Goal: Information Seeking & Learning: Learn about a topic

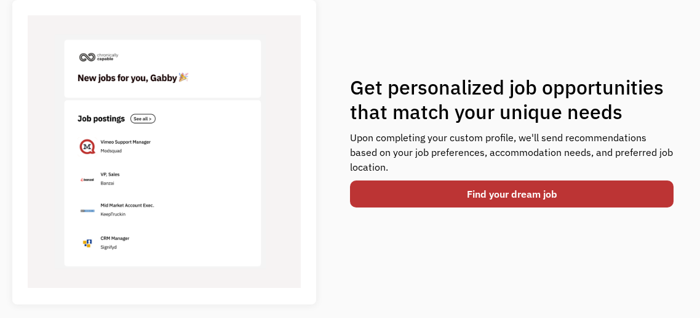
scroll to position [449, 0]
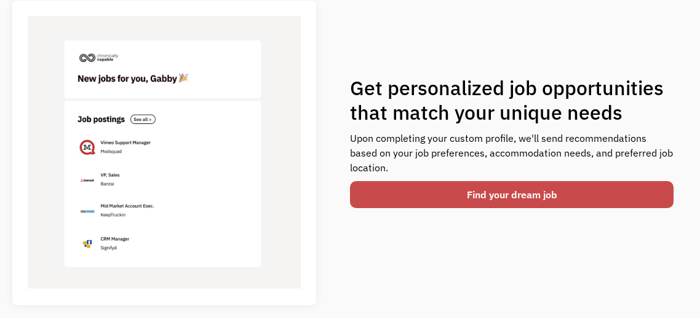
click at [627, 198] on link "Find your dream job" at bounding box center [511, 194] width 323 height 27
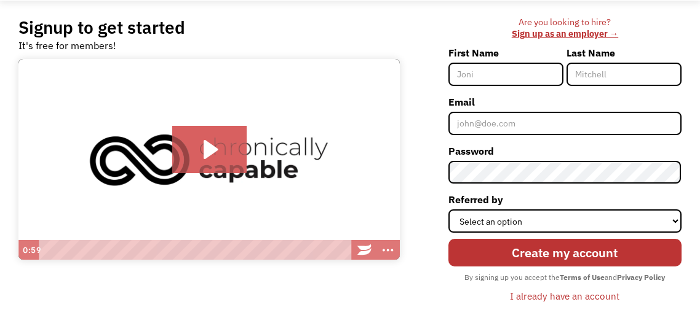
scroll to position [82, 0]
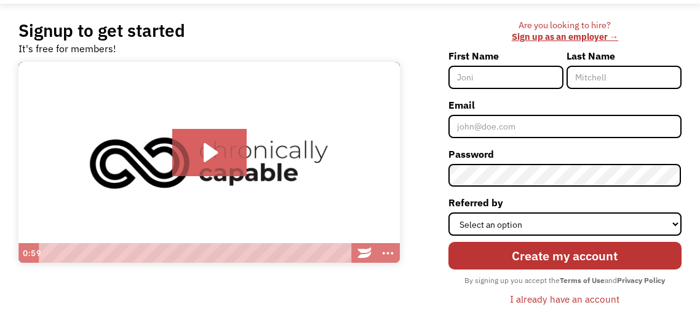
click at [199, 158] on icon "Play Video: Introducing Chronically Capable" at bounding box center [209, 153] width 74 height 48
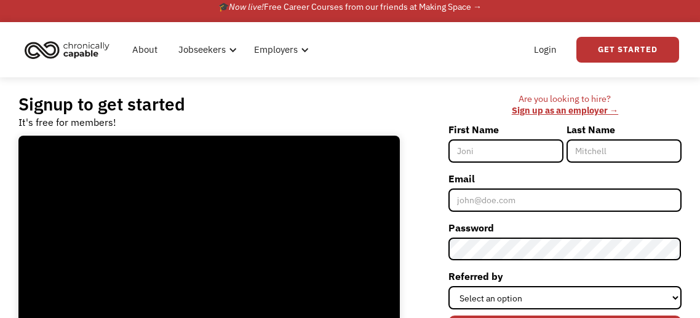
scroll to position [0, 0]
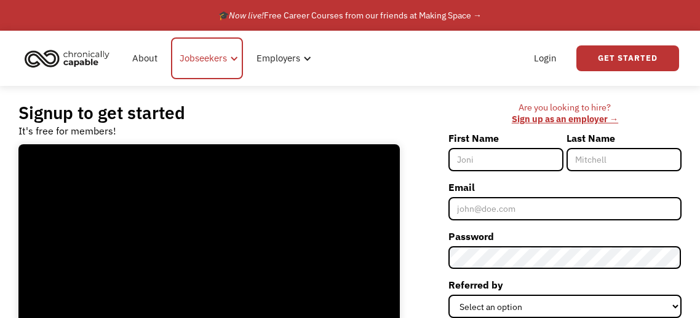
click at [199, 55] on div "Jobseekers" at bounding box center [202, 58] width 47 height 15
click at [196, 64] on div "Jobseekers" at bounding box center [202, 58] width 47 height 15
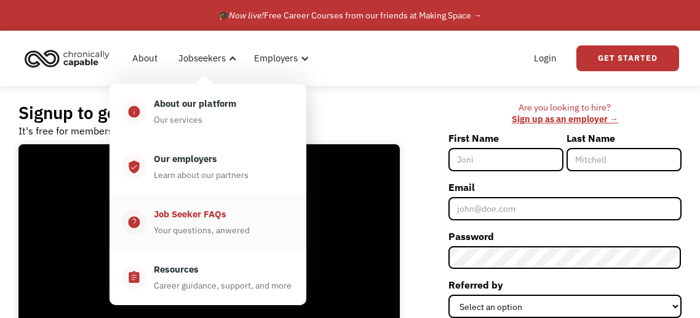
click at [189, 223] on div "Job Seeker FAQs Your questions, anwered" at bounding box center [220, 222] width 148 height 31
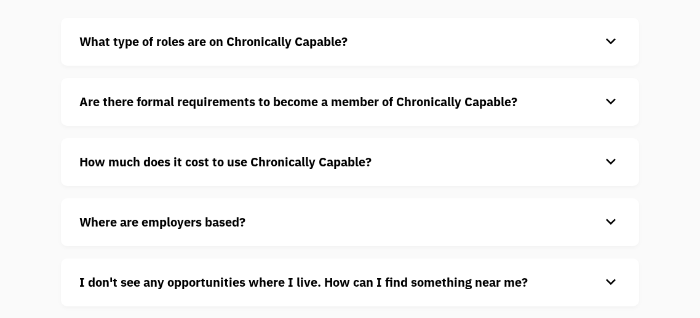
scroll to position [140, 0]
click at [140, 168] on strong "How much does it cost to use Chronically Capable?" at bounding box center [225, 161] width 292 height 17
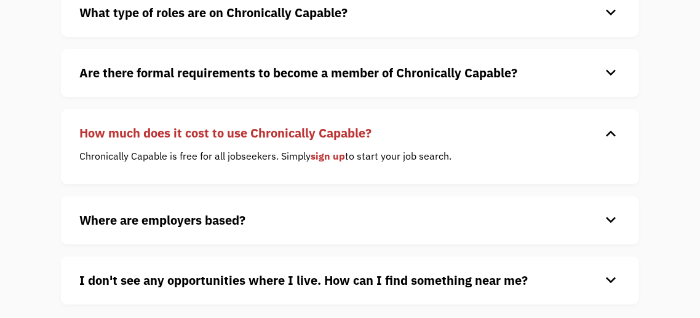
scroll to position [170, 0]
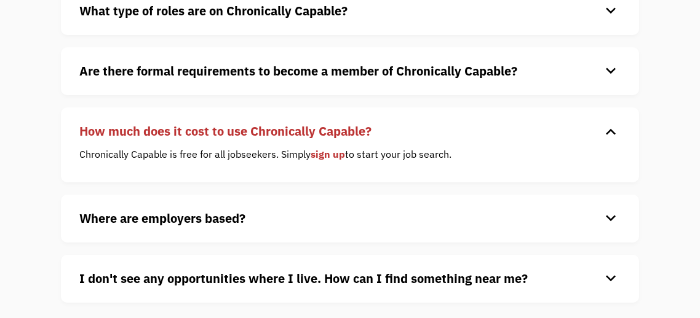
click at [128, 220] on strong "Where are employers based?" at bounding box center [162, 218] width 166 height 17
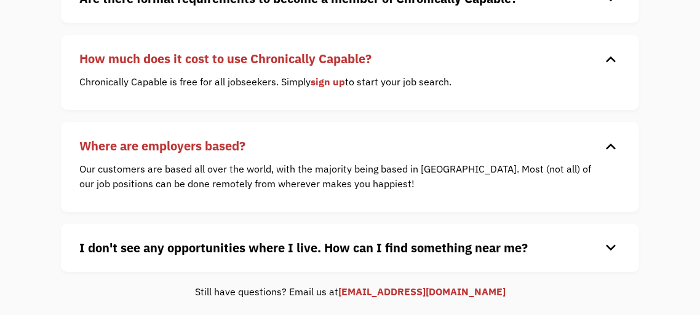
scroll to position [245, 0]
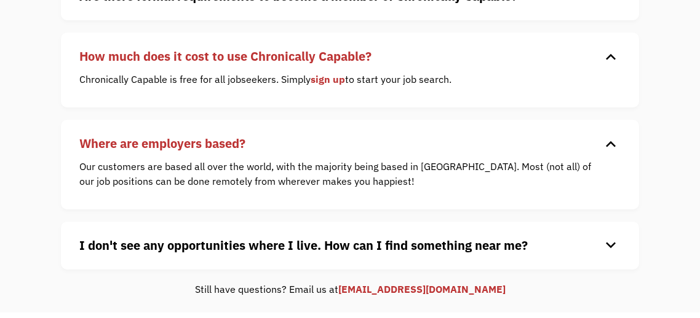
click at [154, 244] on strong "I don't see any opportunities where I live. How can I find something near me?" at bounding box center [303, 245] width 448 height 17
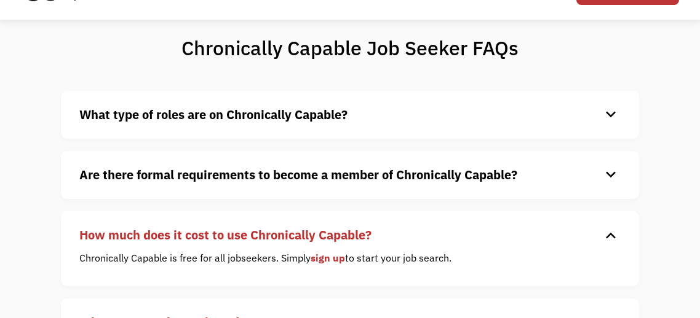
scroll to position [61, 0]
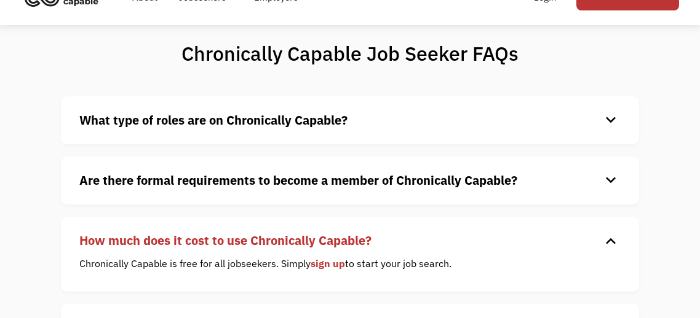
click at [138, 125] on strong "What type of roles are on Chronically Capable?" at bounding box center [213, 120] width 268 height 17
